Goal: Check status

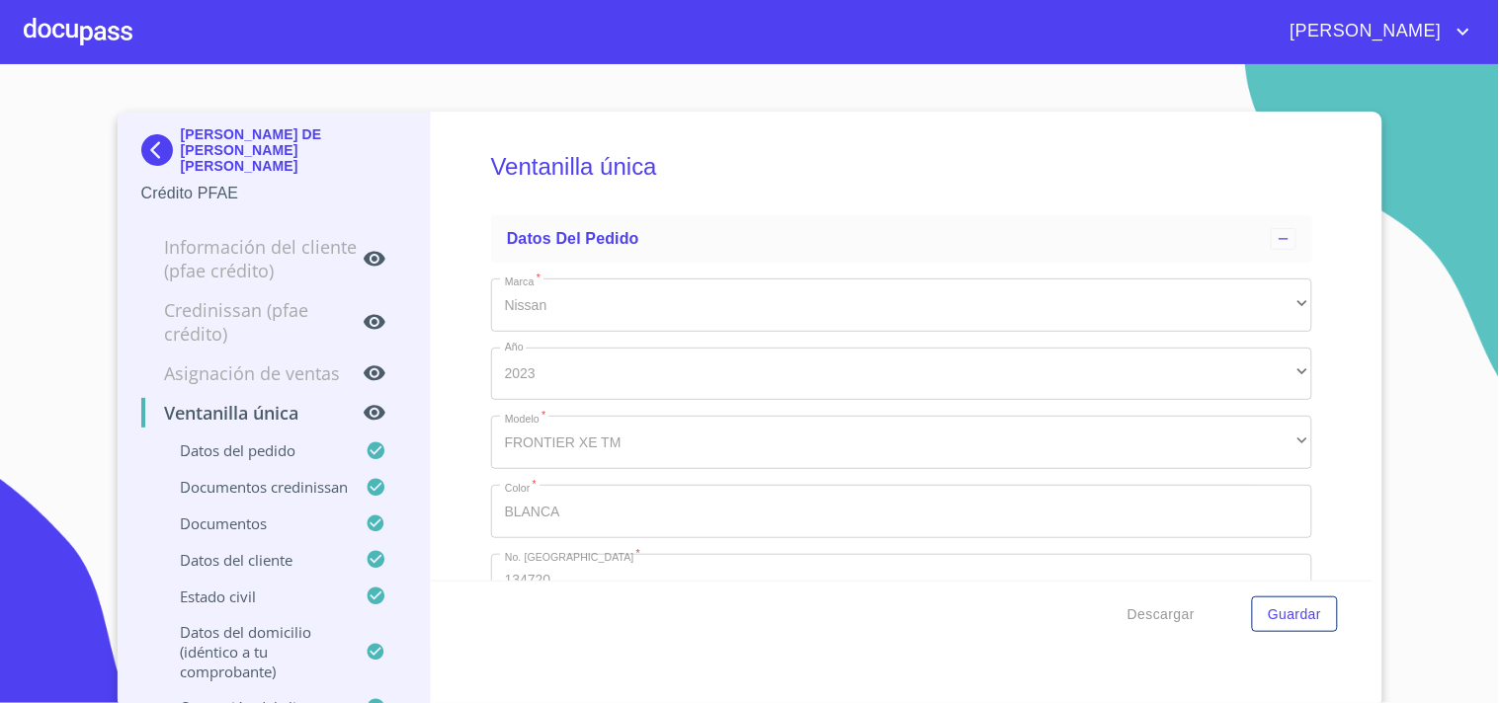
click at [142, 46] on div "[PERSON_NAME]" at bounding box center [749, 31] width 1499 height 63
click at [114, 32] on div at bounding box center [78, 31] width 109 height 63
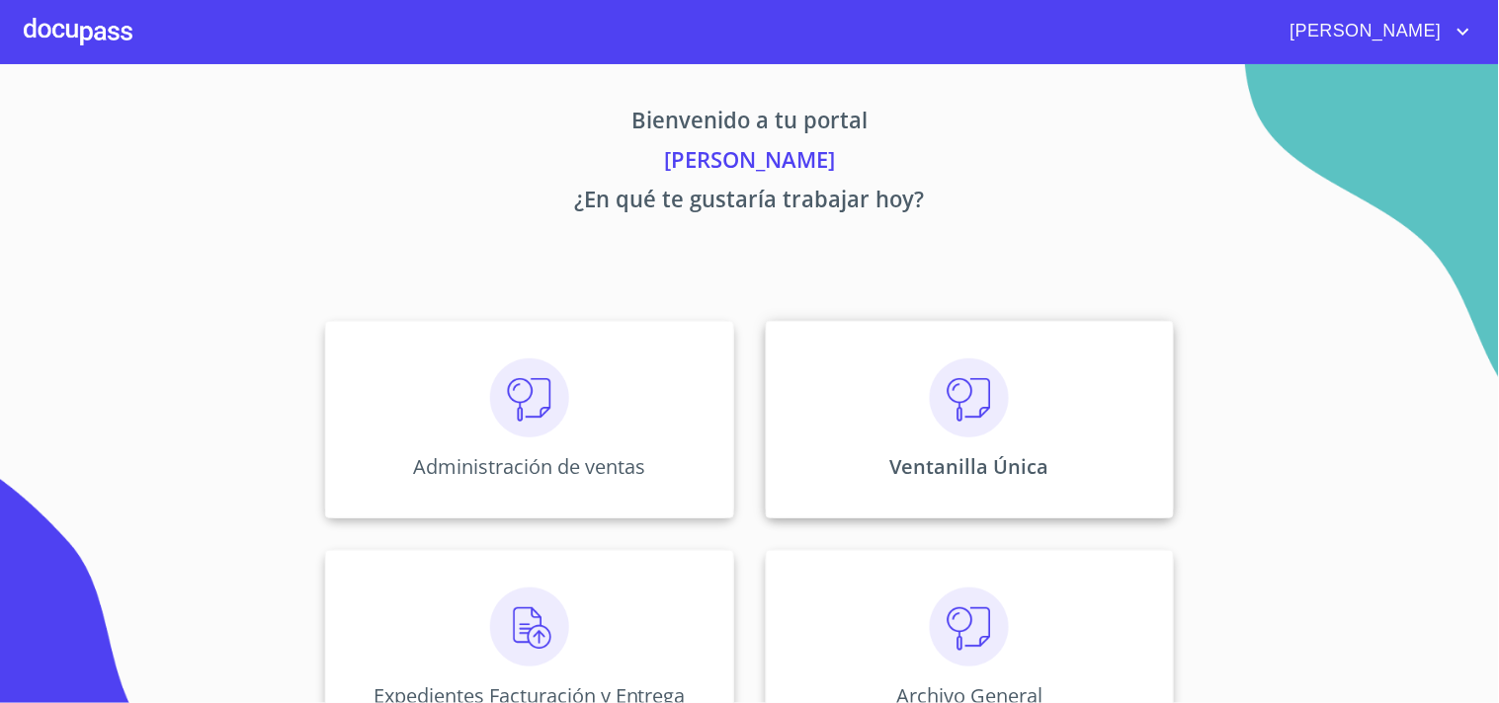
click at [924, 447] on div "Ventanilla Única" at bounding box center [970, 420] width 408 height 198
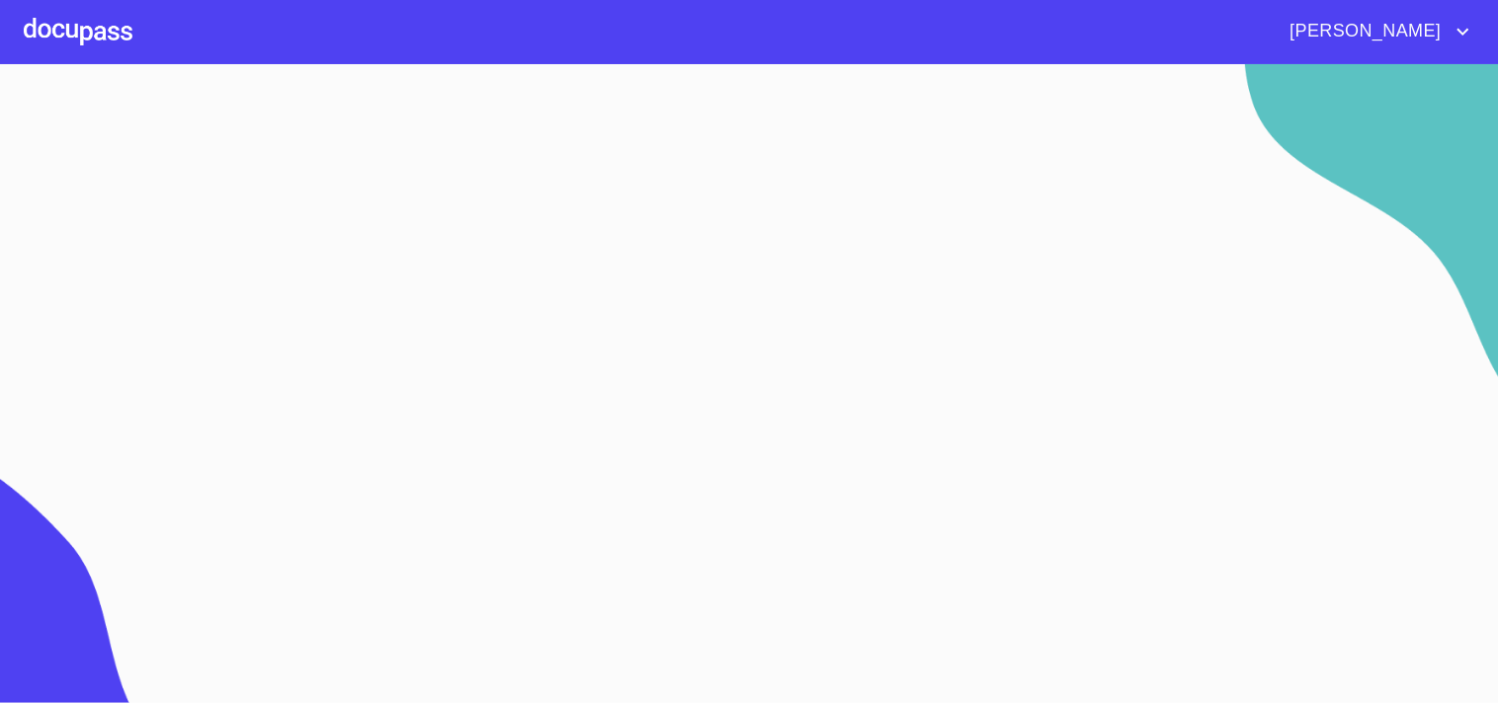
click at [105, 55] on div at bounding box center [78, 31] width 109 height 63
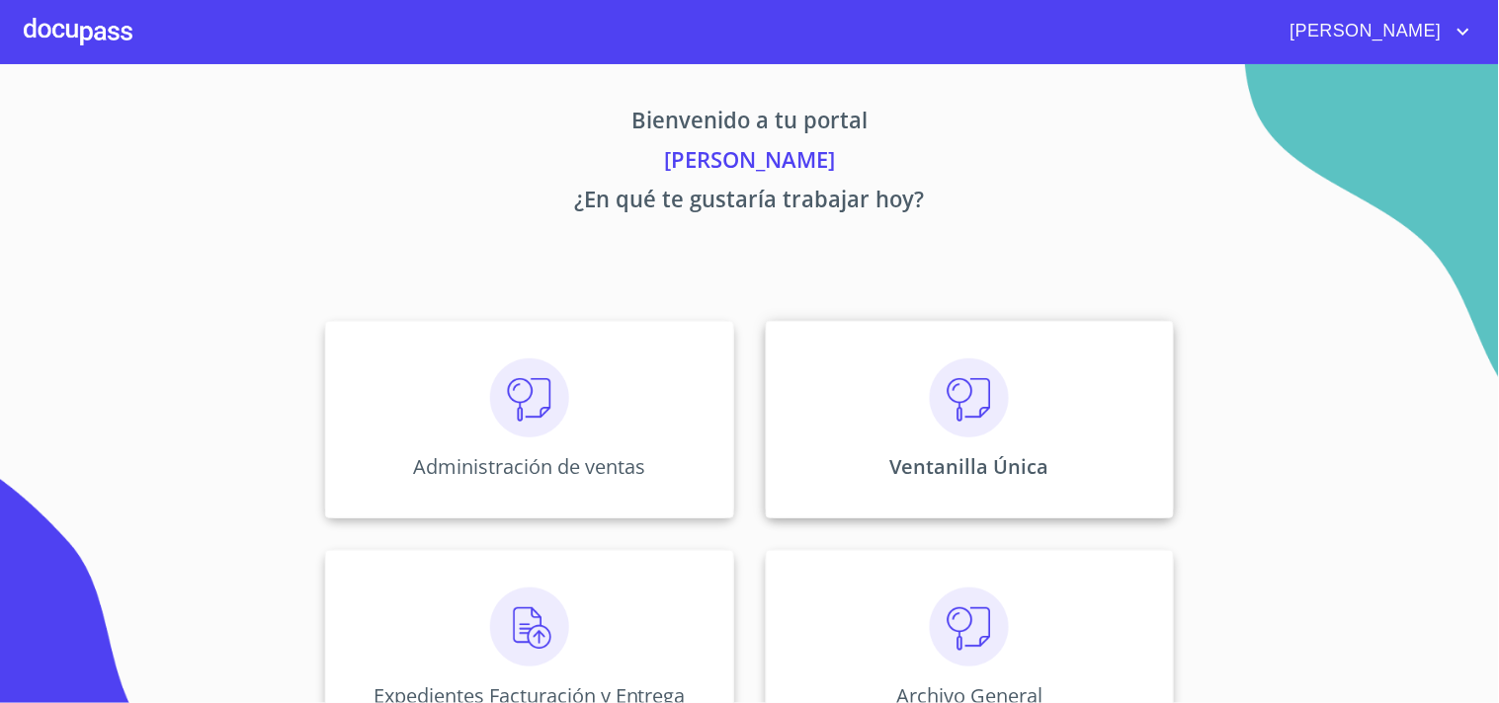
click at [930, 411] on img at bounding box center [969, 398] width 79 height 79
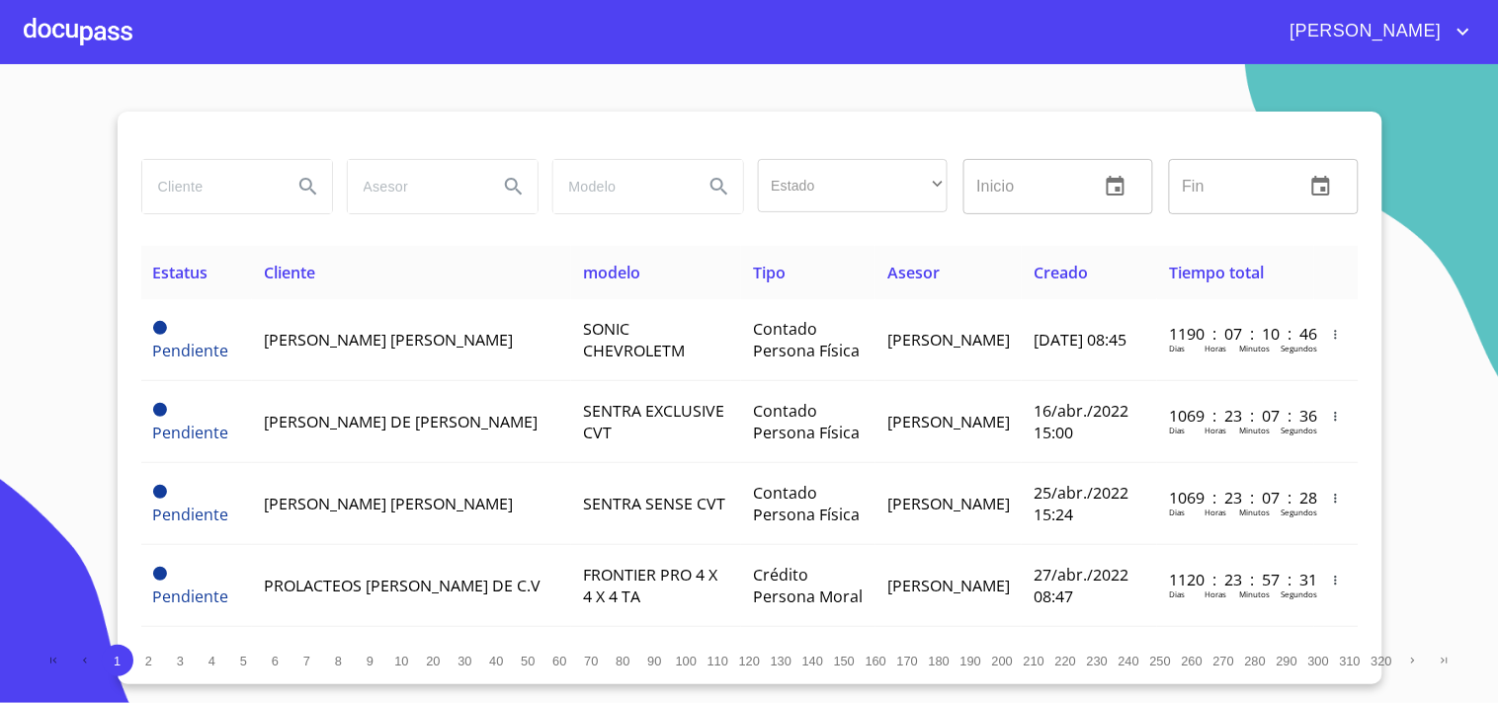
click at [234, 227] on div "Estado ​ ​ Inicio ​ Fin ​" at bounding box center [749, 198] width 1217 height 95
click at [232, 208] on input "search" at bounding box center [209, 186] width 134 height 53
type input "a"
type input "BC AGRO"
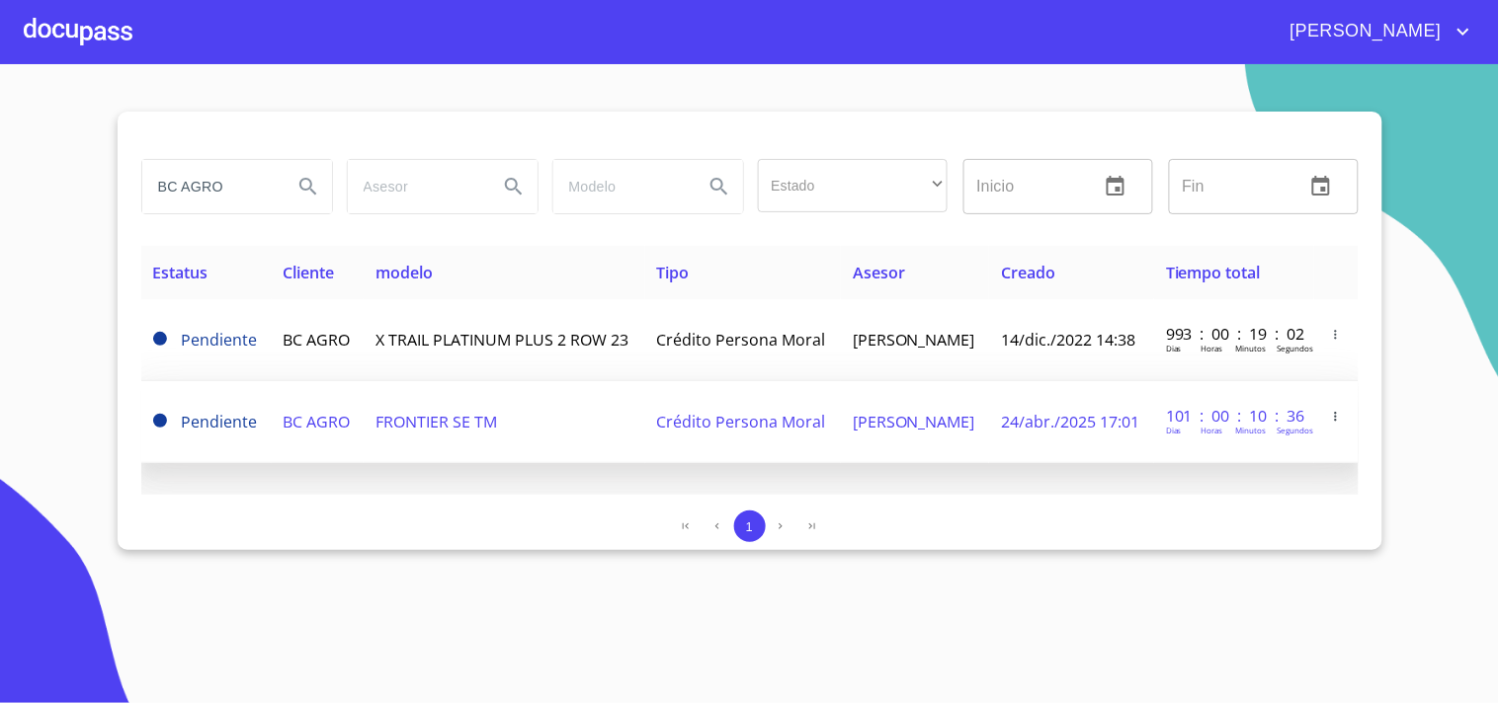
click at [537, 449] on td "FRONTIER SE TM" at bounding box center [505, 422] width 282 height 82
